Goal: Navigation & Orientation: Find specific page/section

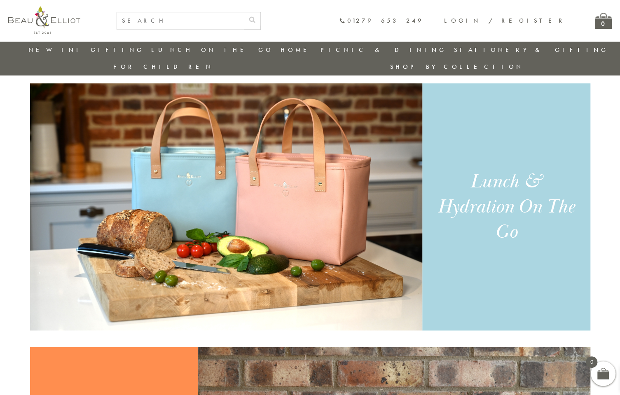
scroll to position [353, 0]
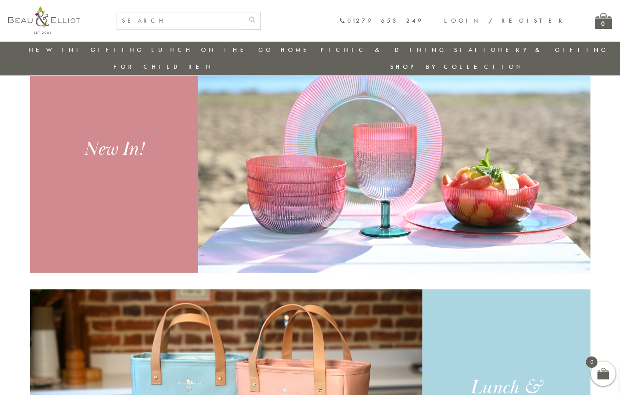
click at [55, 49] on link "New in!" at bounding box center [55, 50] width 55 height 8
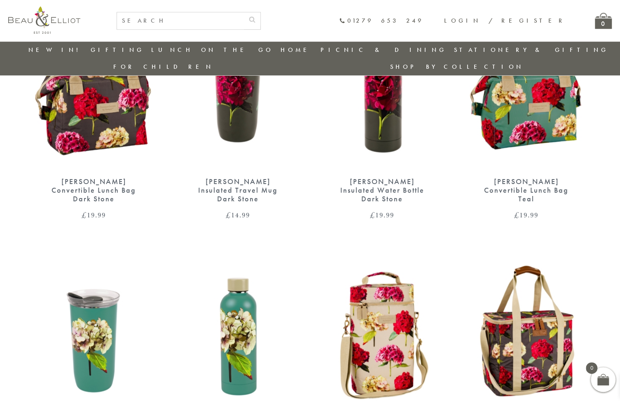
scroll to position [271, 0]
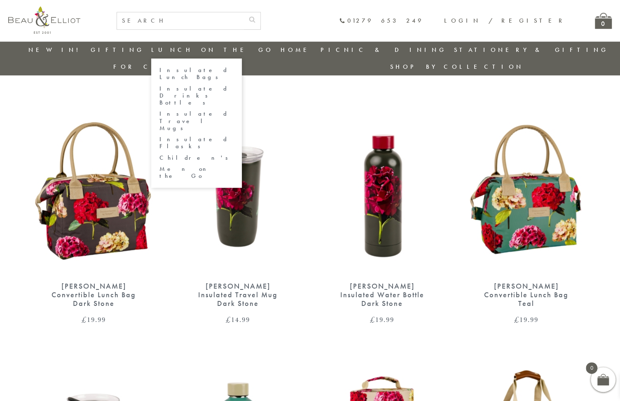
click at [157, 47] on link "Lunch On The Go" at bounding box center [212, 50] width 122 height 8
